Goal: Find specific page/section: Find specific page/section

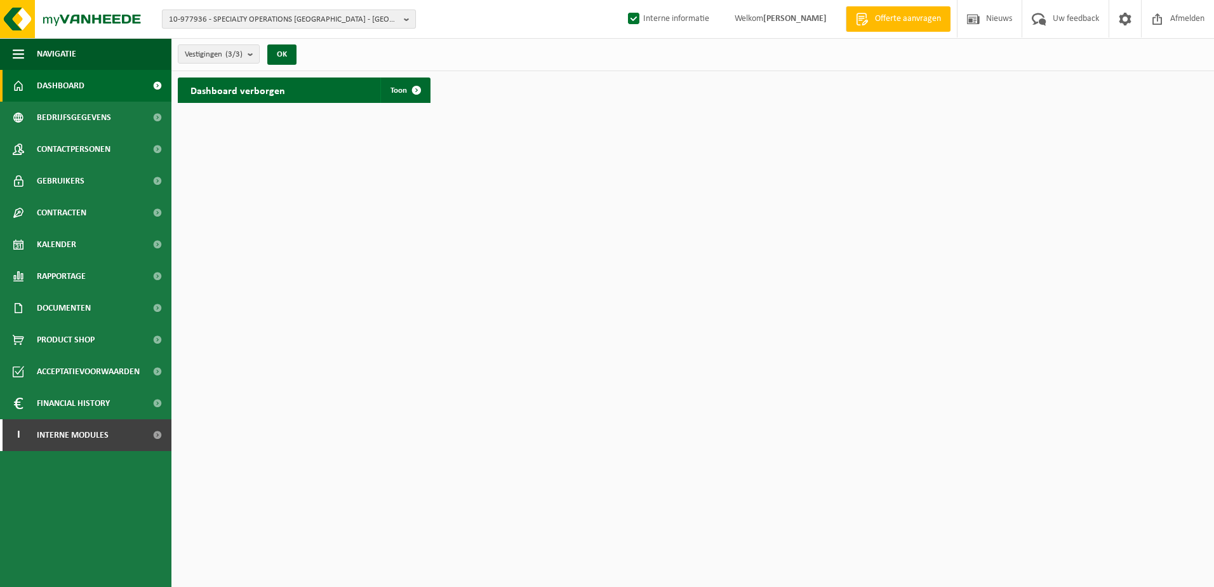
click at [249, 18] on span "10-977936 - SPECIALTY OPERATIONS [GEOGRAPHIC_DATA] - [GEOGRAPHIC_DATA]" at bounding box center [284, 19] width 230 height 19
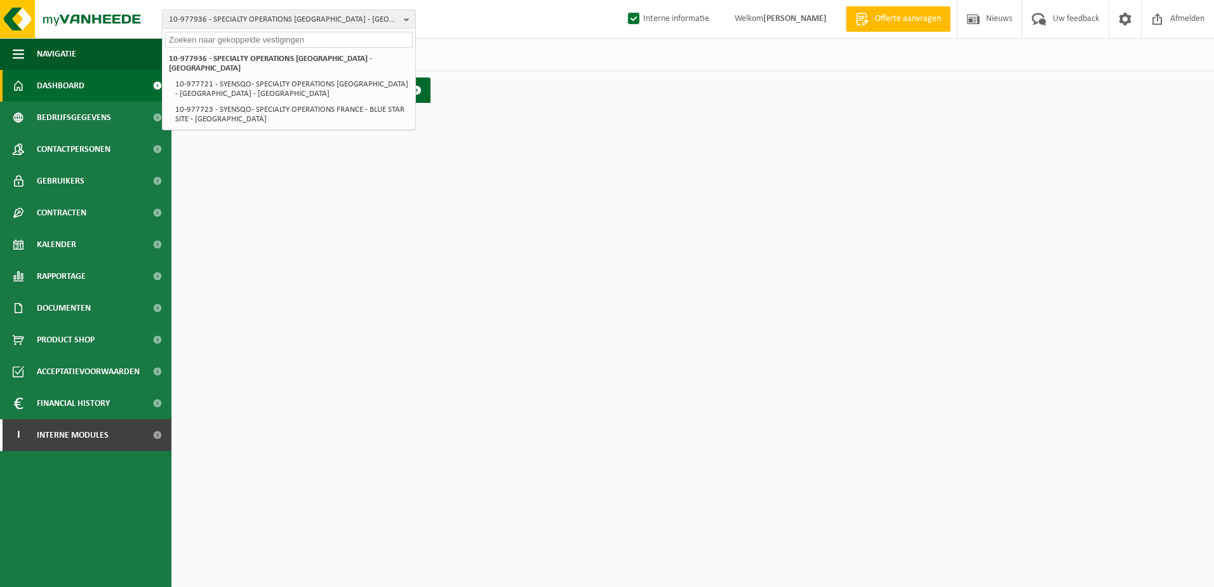
click at [224, 38] on input "text" at bounding box center [289, 40] width 248 height 16
paste input "01-071765"
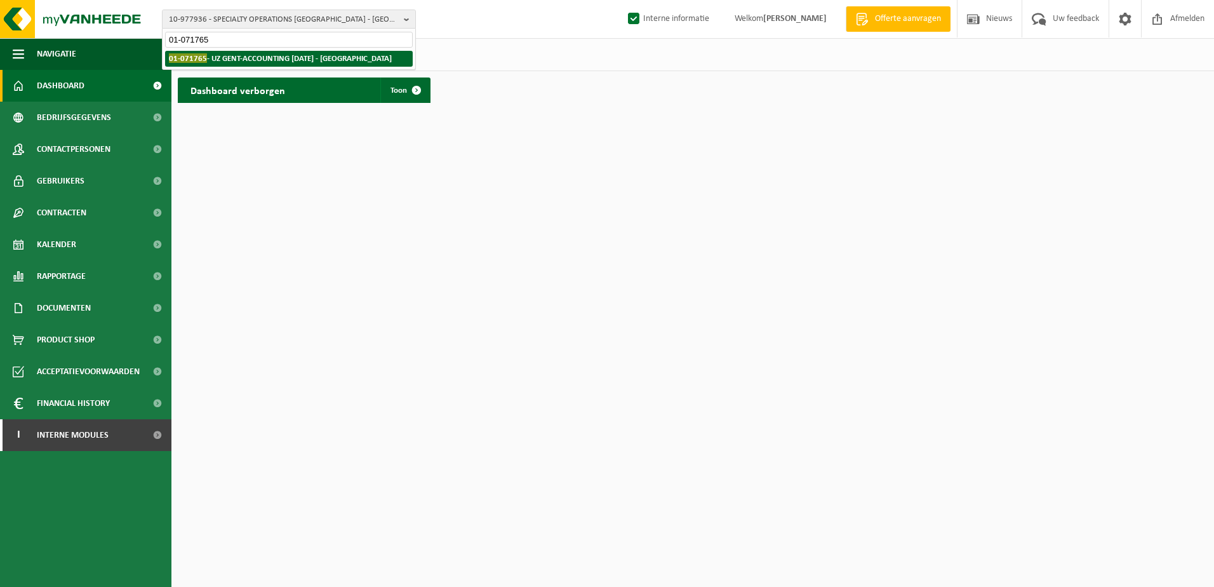
type input "01-071765"
click at [243, 55] on strong "01-071765 - UZ GENT-ACCOUNTING [DATE] - [GEOGRAPHIC_DATA]" at bounding box center [280, 58] width 223 height 10
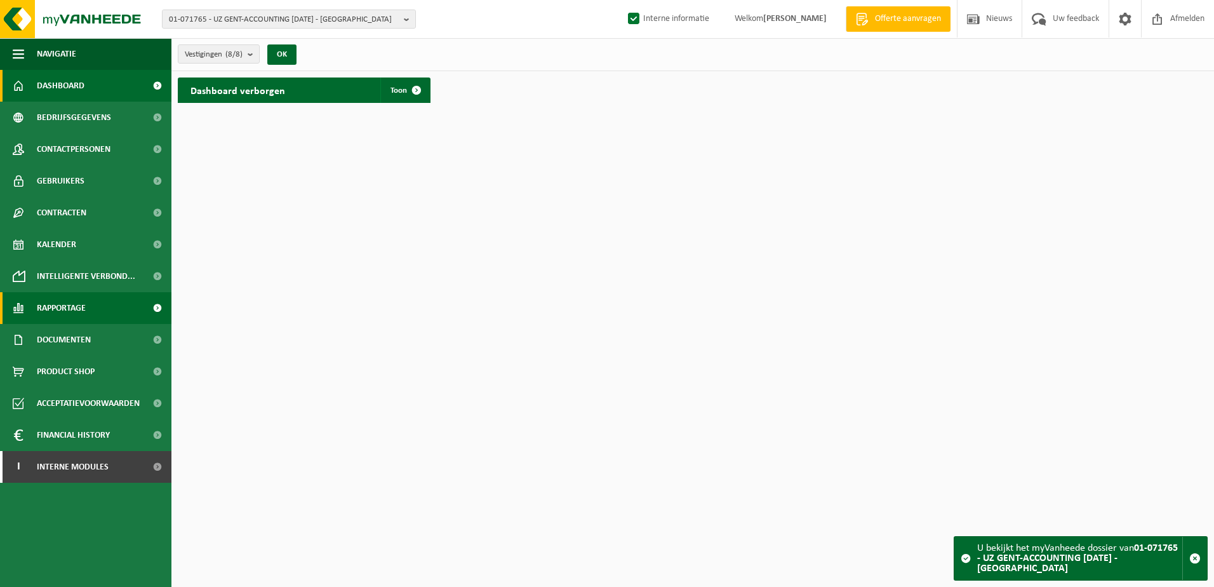
click at [77, 304] on span "Rapportage" at bounding box center [61, 308] width 49 height 32
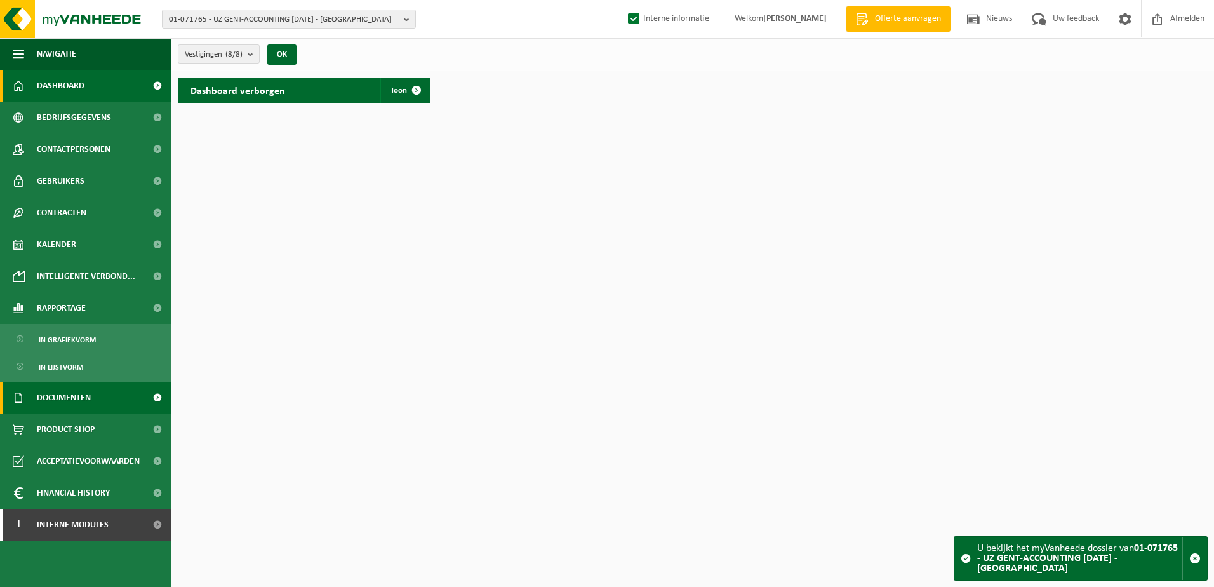
click at [77, 403] on span "Documenten" at bounding box center [64, 398] width 54 height 32
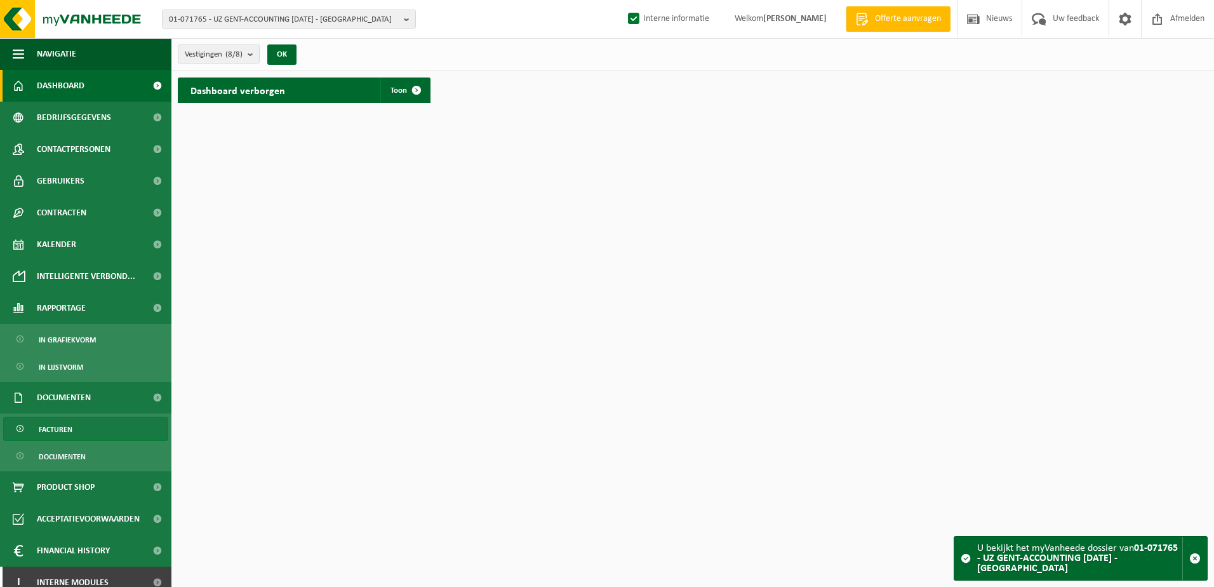
click at [60, 426] on span "Facturen" at bounding box center [56, 429] width 34 height 24
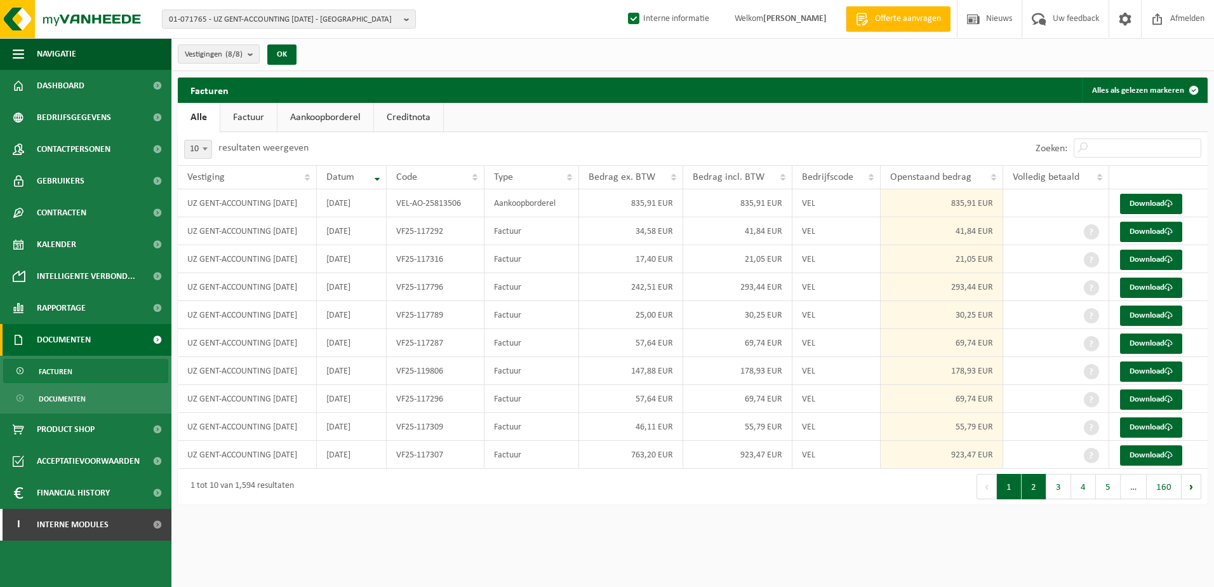
click at [1027, 485] on button "2" at bounding box center [1034, 486] width 25 height 25
click at [1054, 485] on button "3" at bounding box center [1059, 486] width 25 height 25
click at [1038, 485] on button "2" at bounding box center [1034, 486] width 25 height 25
click at [1017, 491] on button "1" at bounding box center [1009, 486] width 25 height 25
click at [1052, 492] on button "3" at bounding box center [1059, 486] width 25 height 25
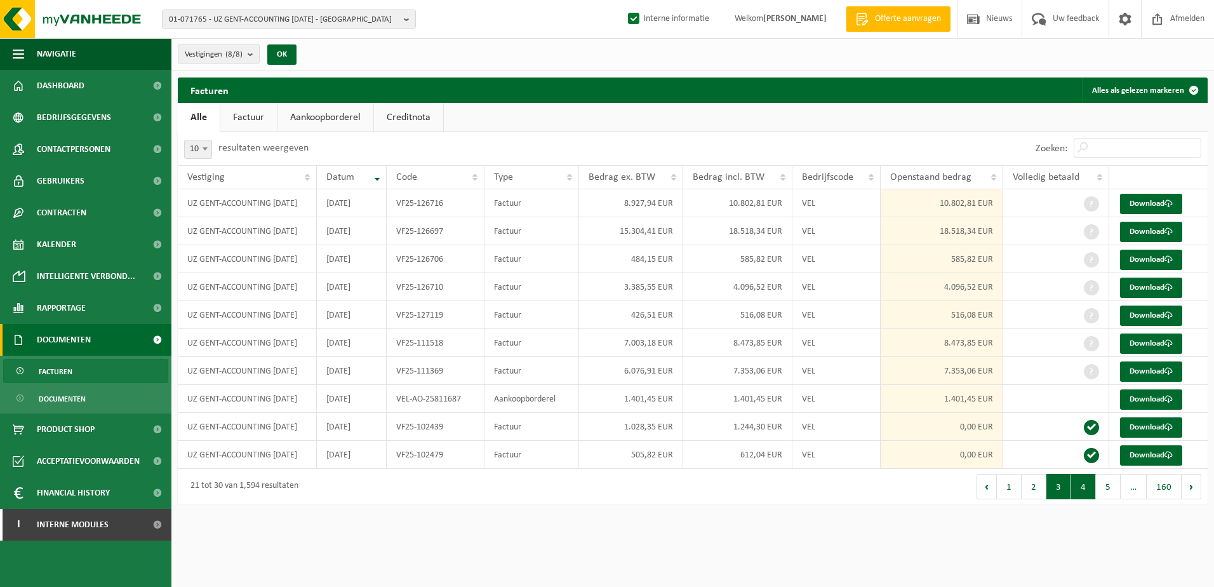
click at [1079, 490] on button "4" at bounding box center [1083, 486] width 25 height 25
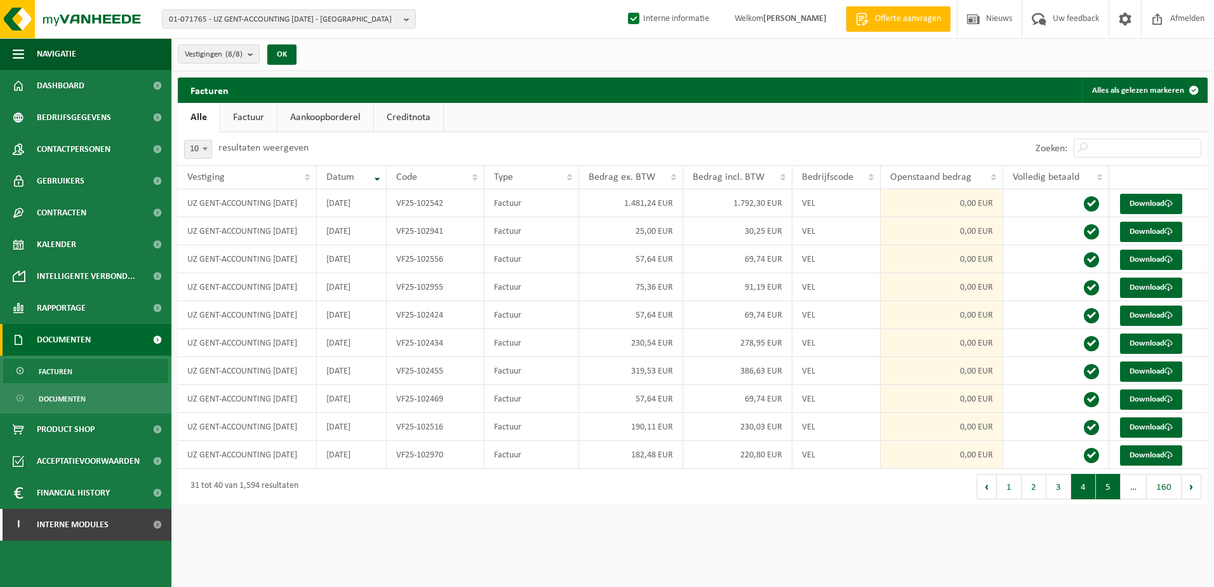
click at [1102, 486] on button "5" at bounding box center [1108, 486] width 25 height 25
click at [1187, 487] on button "Volgende" at bounding box center [1192, 486] width 20 height 25
click at [1013, 497] on button "1" at bounding box center [1008, 486] width 25 height 25
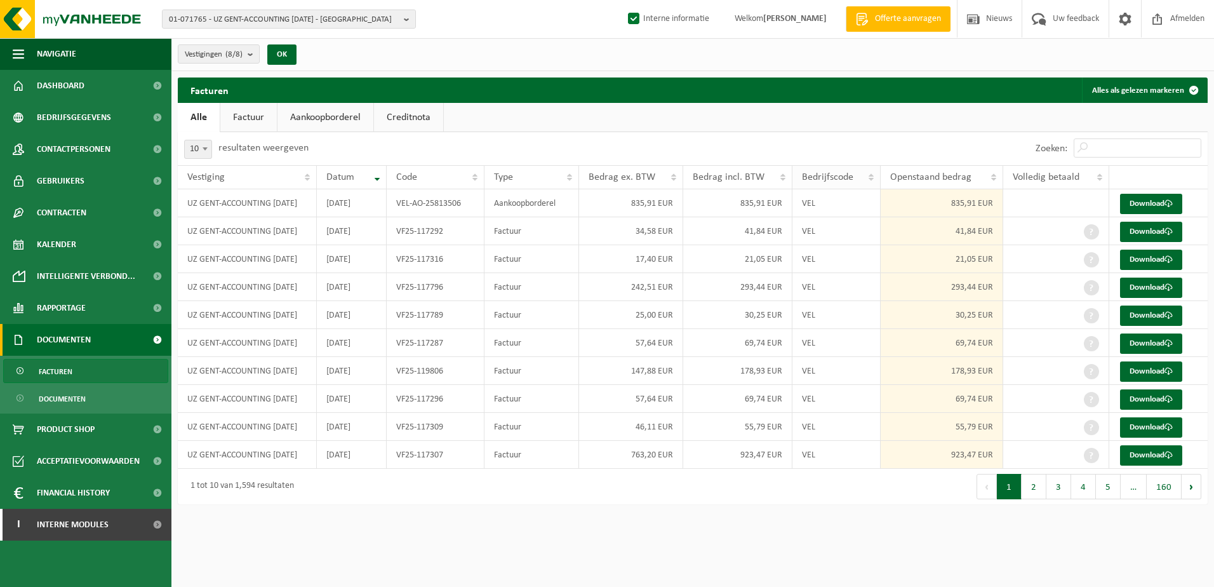
click at [871, 182] on th "Bedrijfscode" at bounding box center [837, 177] width 88 height 24
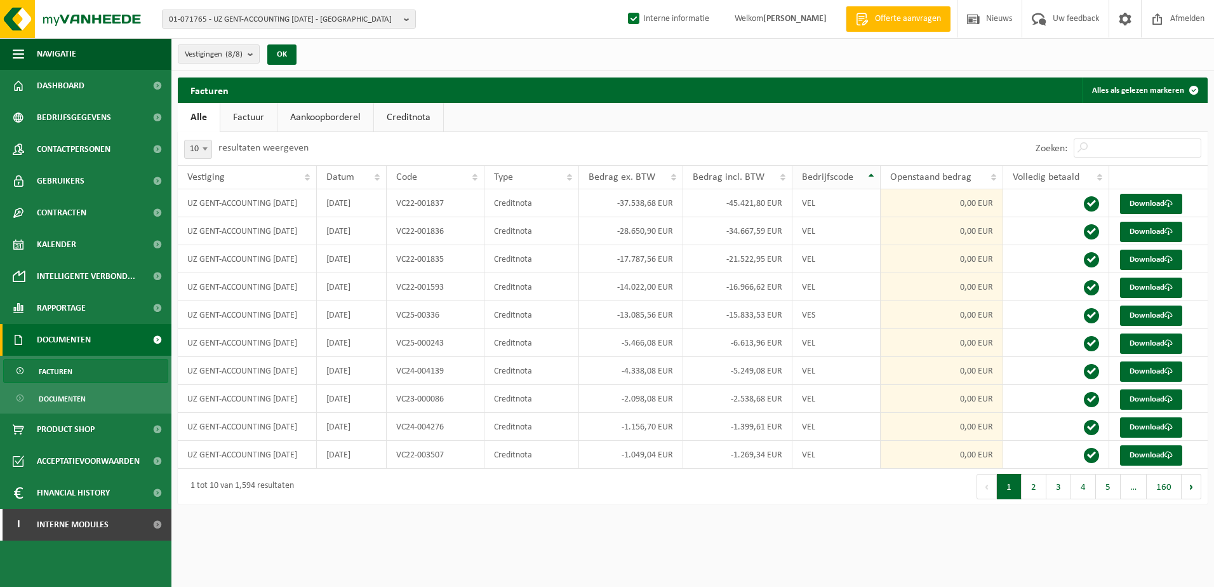
click at [870, 175] on th "Bedrijfscode" at bounding box center [837, 177] width 88 height 24
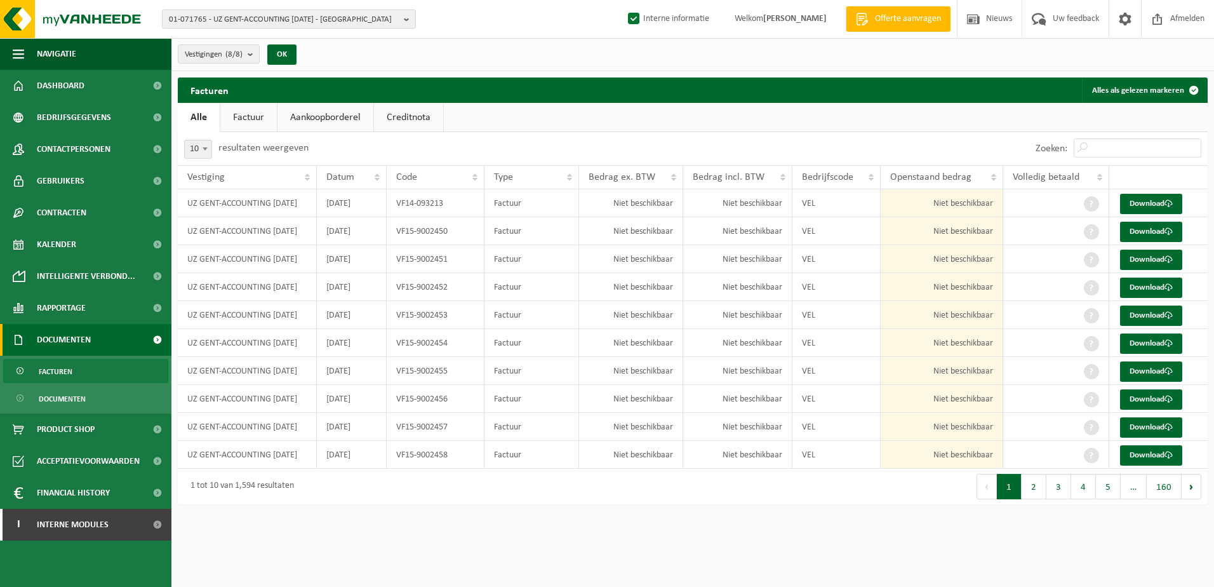
click at [237, 128] on link "Factuur" at bounding box center [248, 117] width 57 height 29
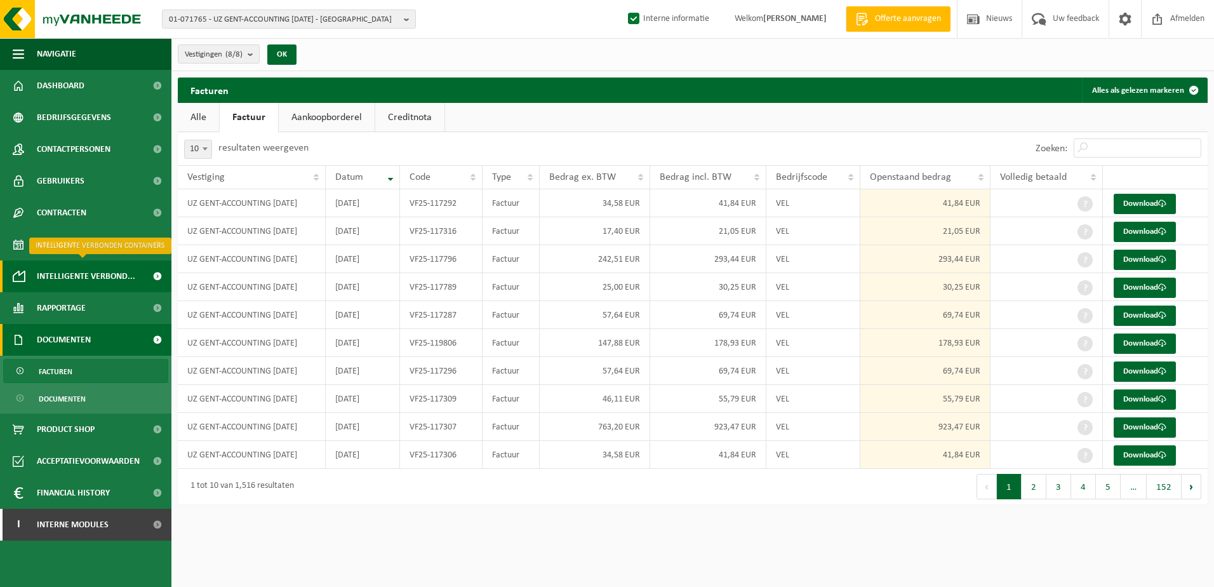
click at [119, 277] on span "Intelligente verbond..." at bounding box center [86, 276] width 98 height 32
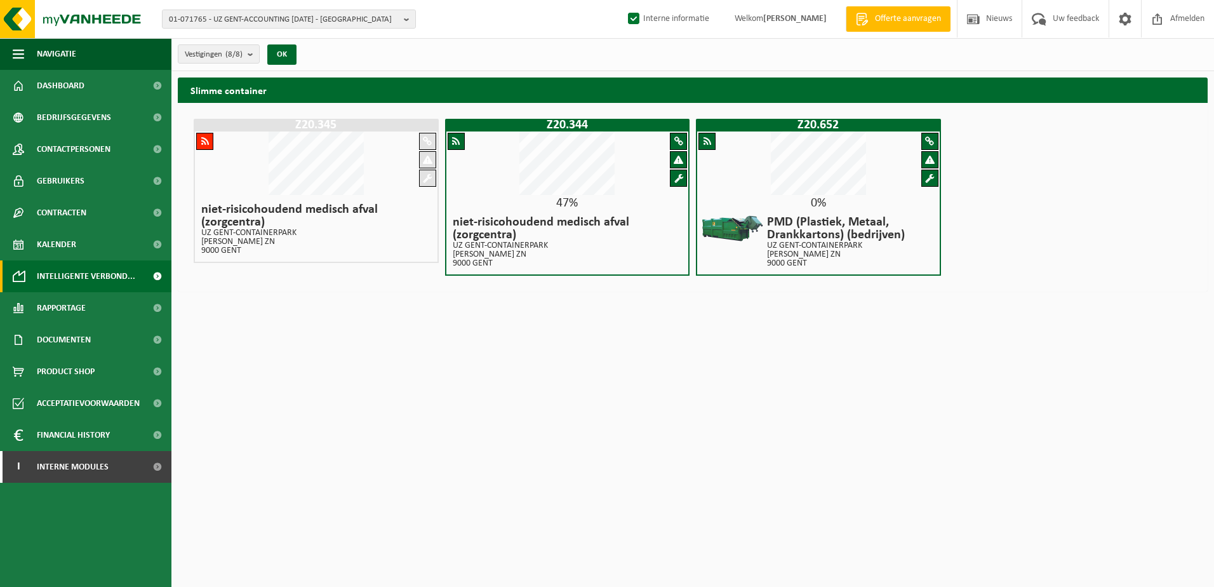
click at [351, 398] on html "01-071765 - UZ GENT-ACCOUNTING [DATE] - [GEOGRAPHIC_DATA] 01-071765 - UZ GENT-A…" at bounding box center [607, 293] width 1214 height 587
